Goal: Download file/media

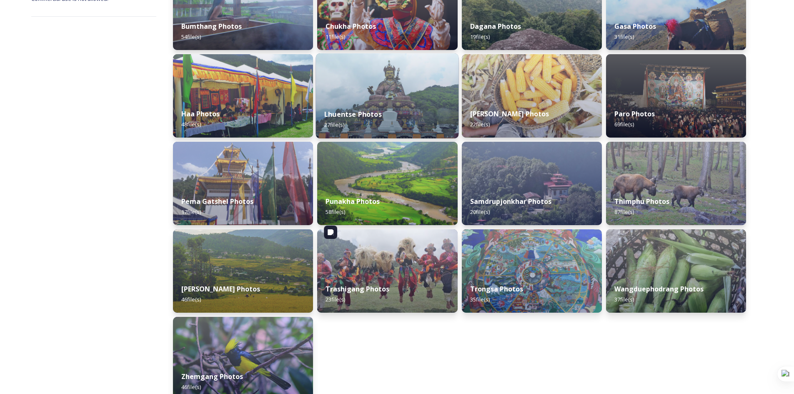
scroll to position [212, 0]
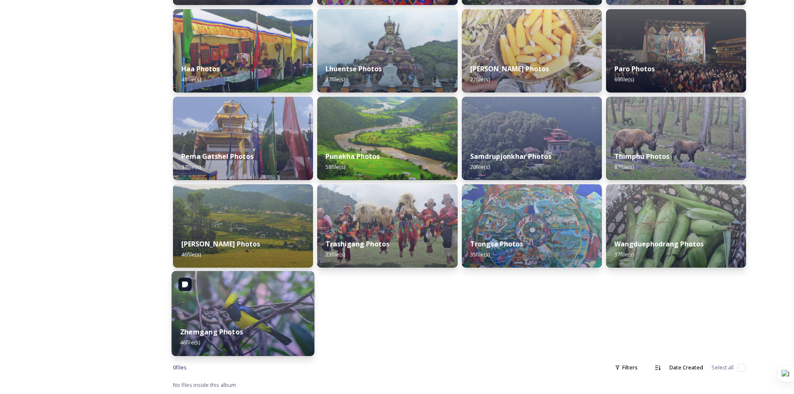
click at [198, 333] on strong "Zhemgang Photos" at bounding box center [211, 331] width 63 height 9
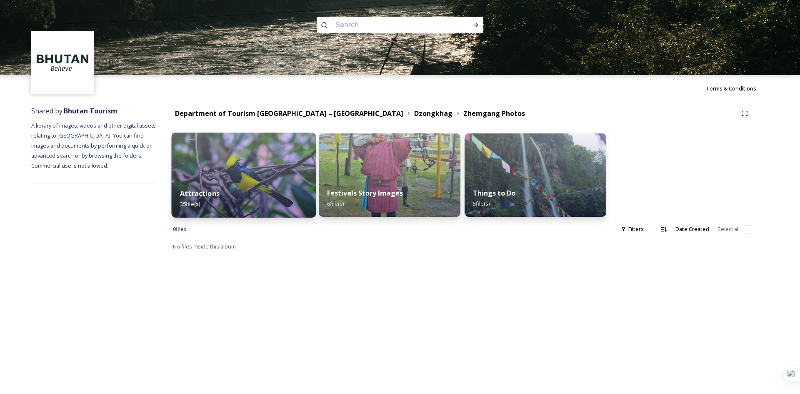
click at [208, 191] on strong "Attractions" at bounding box center [200, 193] width 40 height 9
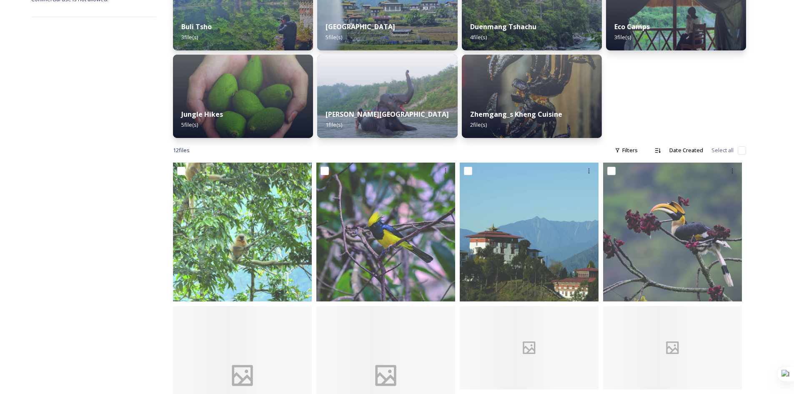
scroll to position [167, 0]
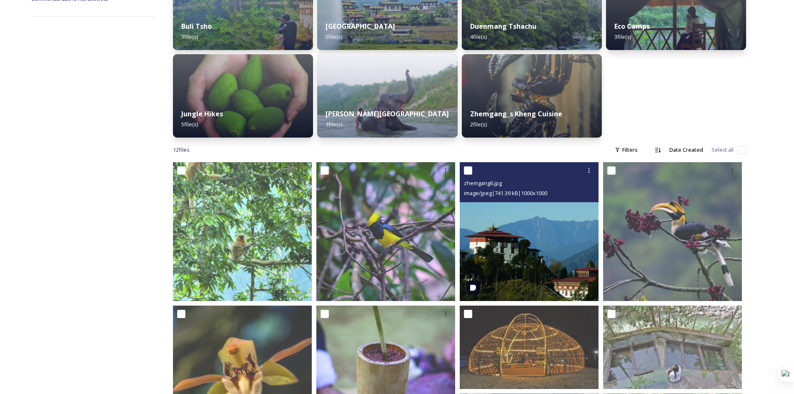
click at [542, 233] on img at bounding box center [529, 231] width 139 height 139
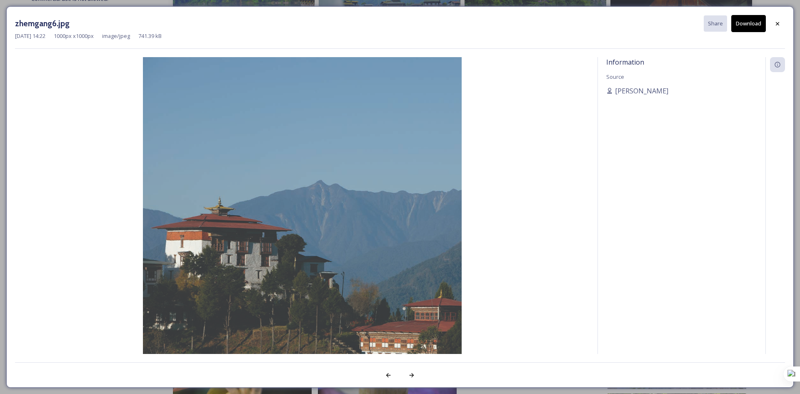
click at [751, 23] on button "Download" at bounding box center [748, 23] width 35 height 17
click at [779, 24] on icon at bounding box center [777, 23] width 7 height 7
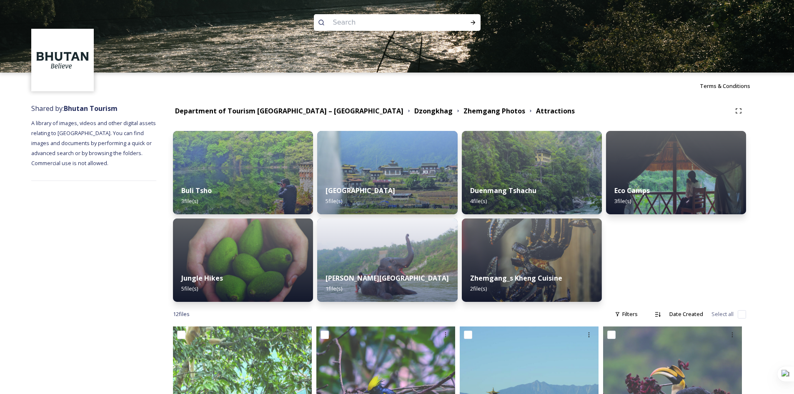
scroll to position [0, 0]
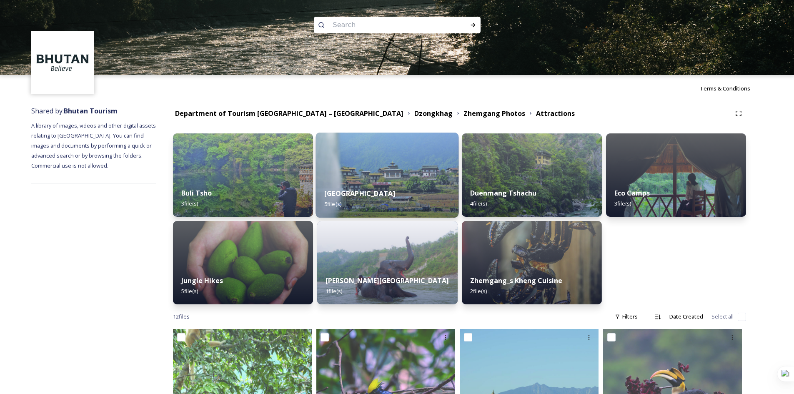
click at [348, 187] on div "Buli Village 5 file(s)" at bounding box center [387, 199] width 143 height 38
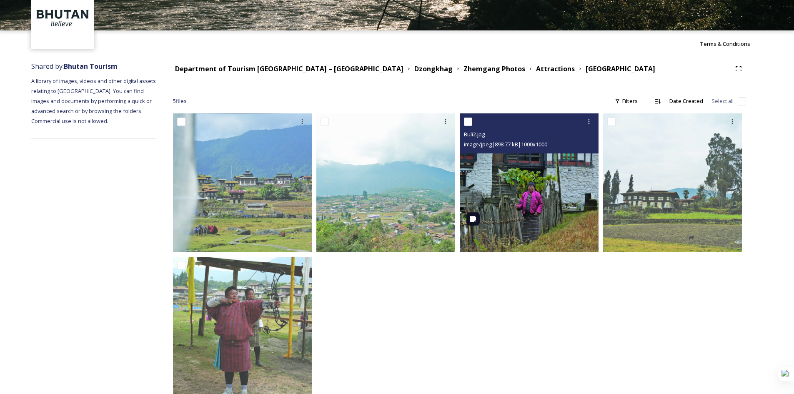
scroll to position [65, 0]
